Goal: Check status: Check status

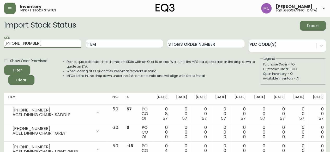
drag, startPoint x: 40, startPoint y: 45, endPoint x: 0, endPoint y: 39, distance: 40.5
click at [0, 39] on main "Import Stock Status Export SKU [PHONE_NUMBER] Item Storis Order Number PLC Code…" at bounding box center [165, 94] width 330 height 155
click at [0, 39] on main "Import Stock Status Export SKU Item Storis Order Number PLC Code(s) Show Over P…" at bounding box center [165, 94] width 330 height 155
click at [19, 44] on input "SKU" at bounding box center [42, 44] width 77 height 8
paste input "3020-133-0-A"
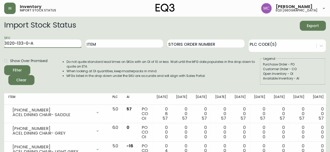
type input "3020-133-0-A"
click at [4, 65] on button "Filter" at bounding box center [17, 70] width 26 height 10
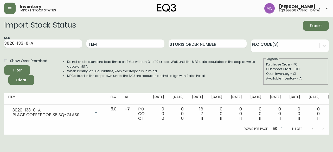
click at [17, 52] on div "SKU 3020-133-0-A" at bounding box center [43, 43] width 78 height 17
click at [319, 68] on div "Customer Order - CO" at bounding box center [295, 69] width 59 height 5
click at [319, 63] on div "Purchase Order - PO" at bounding box center [295, 64] width 59 height 5
